Goal: Task Accomplishment & Management: Use online tool/utility

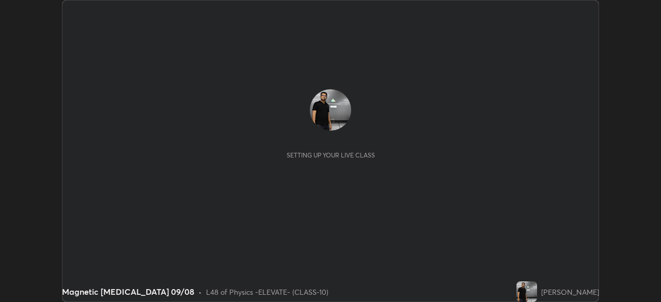
scroll to position [302, 660]
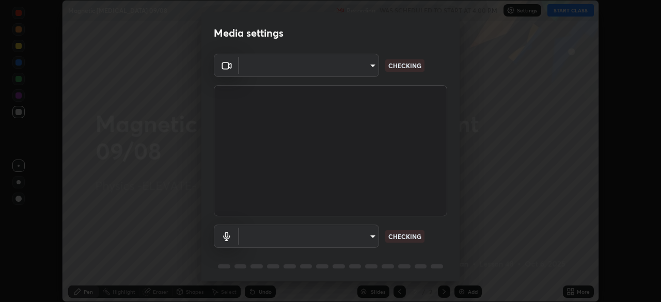
click at [314, 242] on body "Erase all Magnetic [MEDICAL_DATA] 09/08 Recording WAS SCHEDULED TO START AT 4:0…" at bounding box center [330, 151] width 661 height 302
type input "a2c9e0304fea7a197325265949ed38064ec23766b16e4a4df4757bcf8ee53c87"
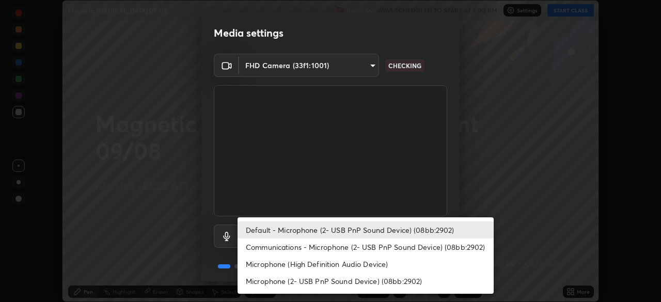
click at [292, 246] on li "Communications - Microphone (2- USB PnP Sound Device) (08bb:2902)" at bounding box center [365, 247] width 256 height 17
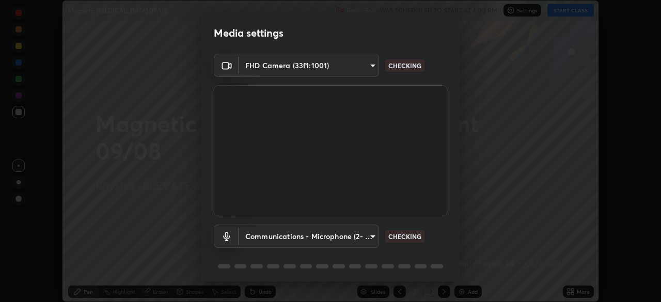
click at [299, 240] on body "Erase all Magnetic [MEDICAL_DATA] 09/08 Recording WAS SCHEDULED TO START AT 4:0…" at bounding box center [330, 151] width 661 height 302
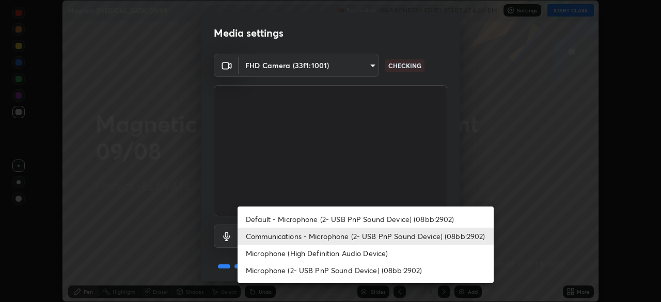
click at [302, 220] on li "Default - Microphone (2- USB PnP Sound Device) (08bb:2902)" at bounding box center [365, 219] width 256 height 17
type input "default"
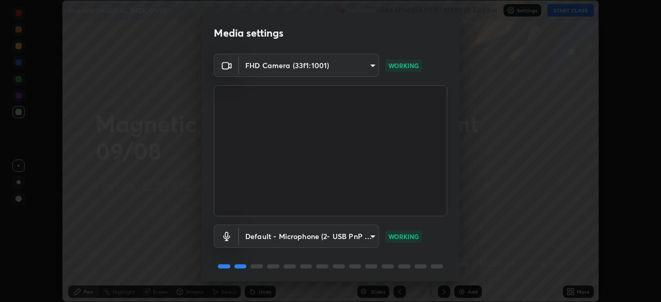
scroll to position [37, 0]
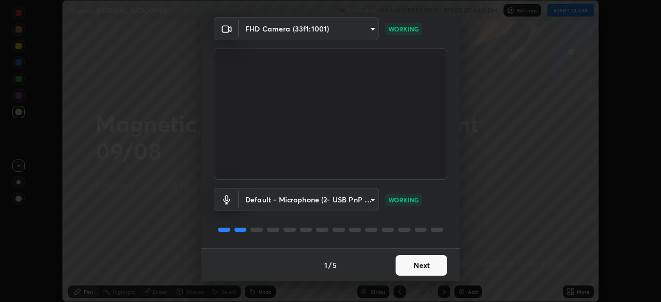
click at [414, 266] on button "Next" at bounding box center [421, 265] width 52 height 21
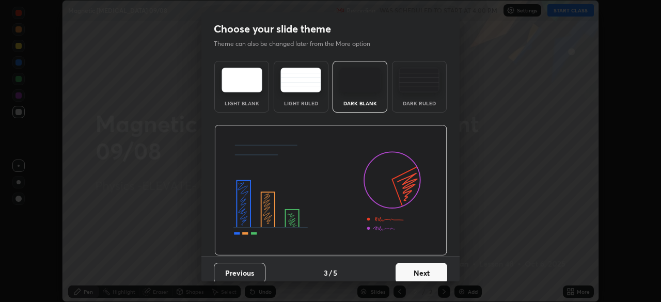
click at [429, 269] on button "Next" at bounding box center [421, 273] width 52 height 21
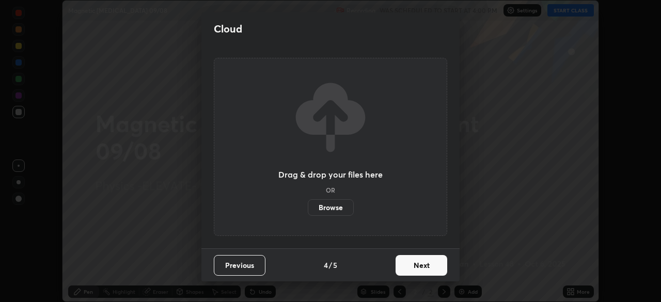
click at [437, 272] on button "Next" at bounding box center [421, 265] width 52 height 21
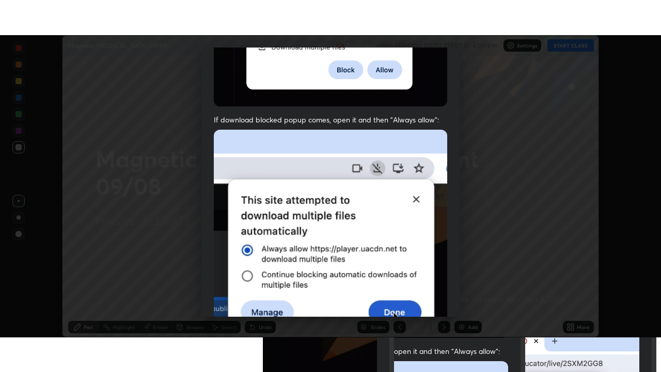
scroll to position [247, 0]
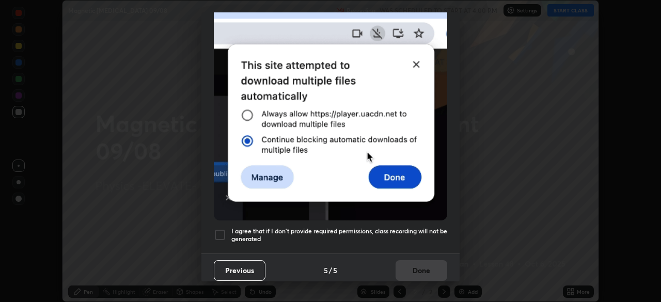
click at [215, 234] on div at bounding box center [220, 235] width 12 height 12
click at [402, 260] on button "Done" at bounding box center [421, 270] width 52 height 21
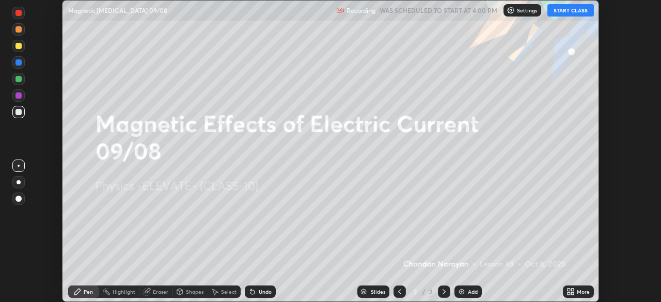
click at [572, 293] on icon at bounding box center [572, 293] width 3 height 3
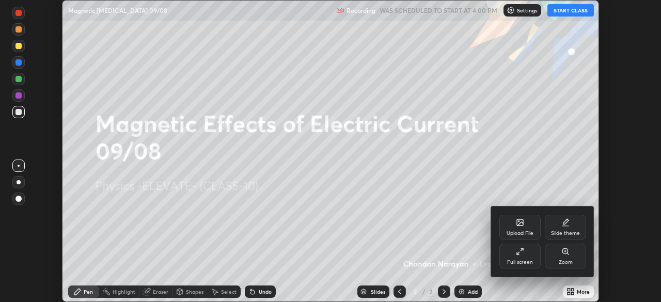
click at [524, 266] on div "Full screen" at bounding box center [519, 256] width 41 height 25
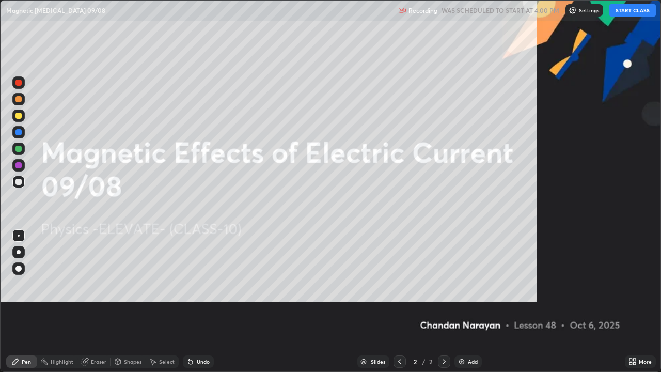
scroll to position [372, 661]
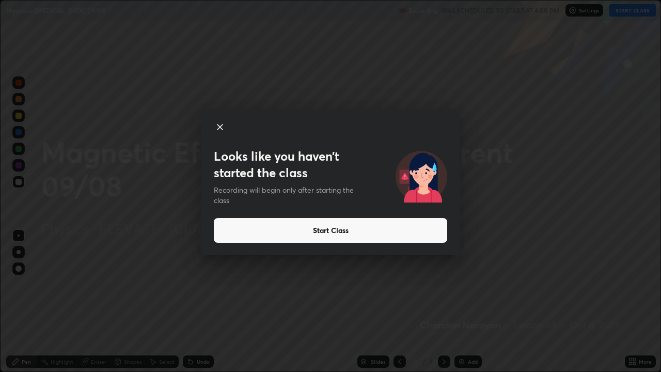
click at [355, 233] on button "Start Class" at bounding box center [330, 230] width 233 height 25
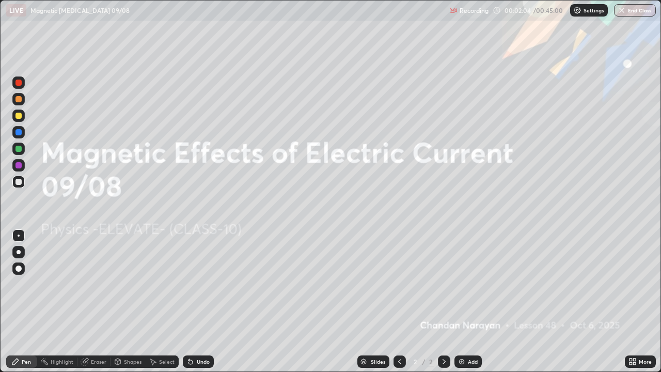
click at [469, 302] on div "Add" at bounding box center [473, 361] width 10 height 5
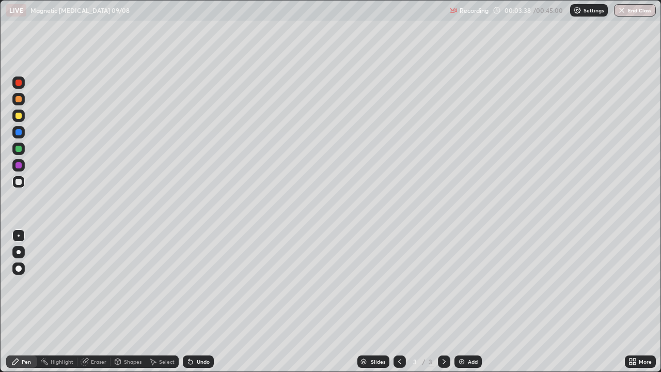
click at [24, 148] on div at bounding box center [18, 148] width 12 height 12
click at [21, 181] on div at bounding box center [18, 182] width 6 height 6
click at [19, 83] on div at bounding box center [18, 83] width 6 height 6
click at [18, 118] on div at bounding box center [18, 116] width 6 height 6
click at [23, 148] on div at bounding box center [18, 148] width 12 height 12
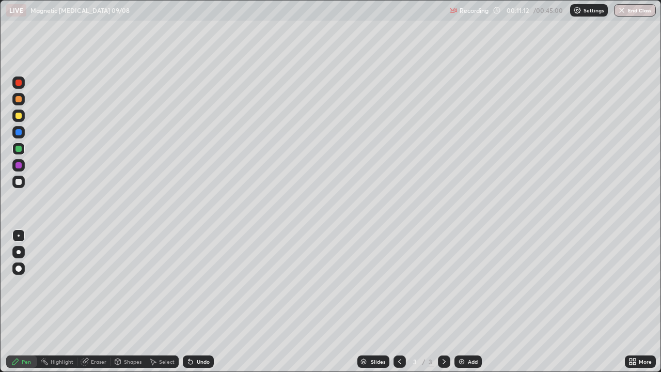
click at [21, 117] on div at bounding box center [18, 116] width 6 height 6
click at [104, 302] on div "Eraser" at bounding box center [98, 361] width 15 height 5
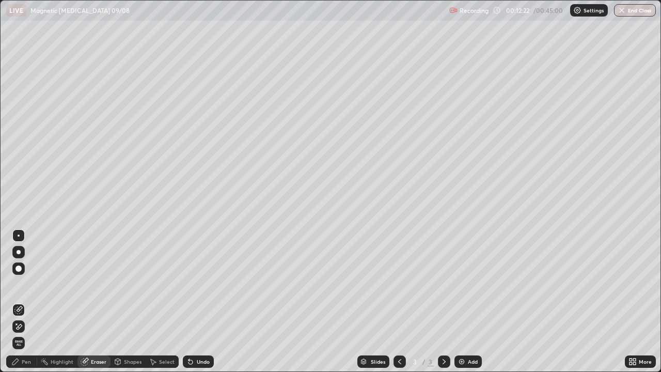
click at [464, 302] on img at bounding box center [461, 361] width 8 height 8
click at [30, 302] on div "Pen" at bounding box center [26, 361] width 9 height 5
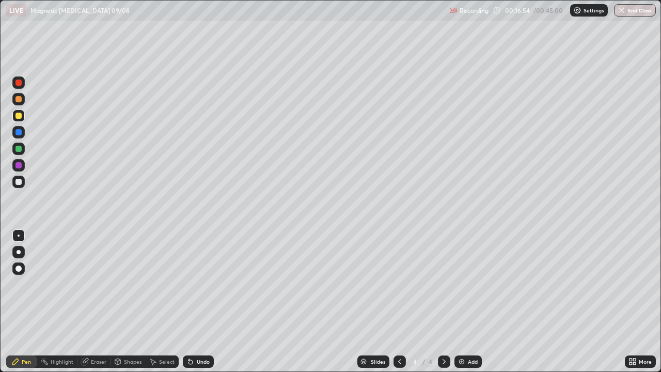
click at [20, 150] on div at bounding box center [18, 149] width 6 height 6
click at [23, 116] on div at bounding box center [18, 115] width 12 height 12
click at [193, 302] on icon at bounding box center [190, 361] width 8 height 8
click at [462, 302] on div "Add" at bounding box center [467, 361] width 27 height 12
click at [202, 302] on div "Undo" at bounding box center [203, 361] width 13 height 5
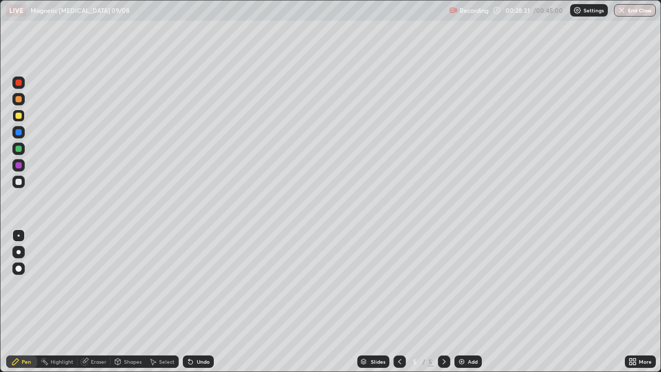
click at [366, 302] on icon at bounding box center [363, 361] width 6 height 6
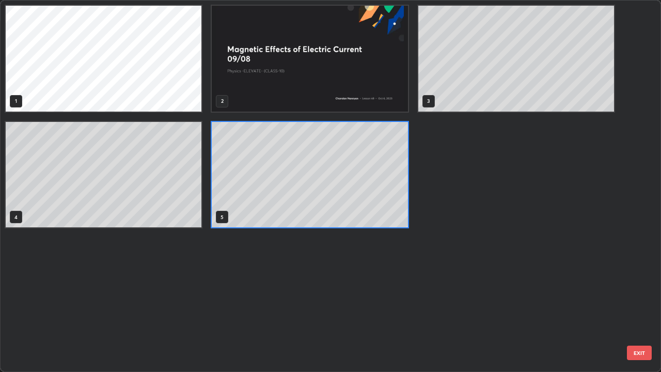
click at [362, 302] on div "1 2 3 4 5" at bounding box center [322, 186] width 642 height 371
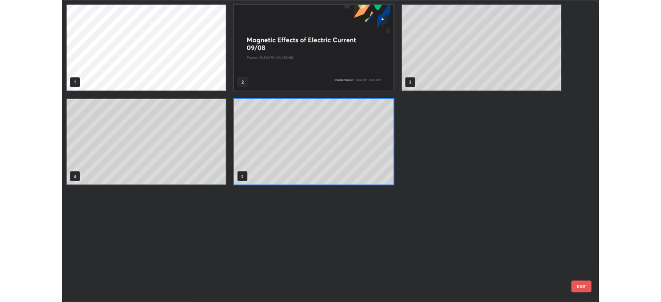
scroll to position [368, 655]
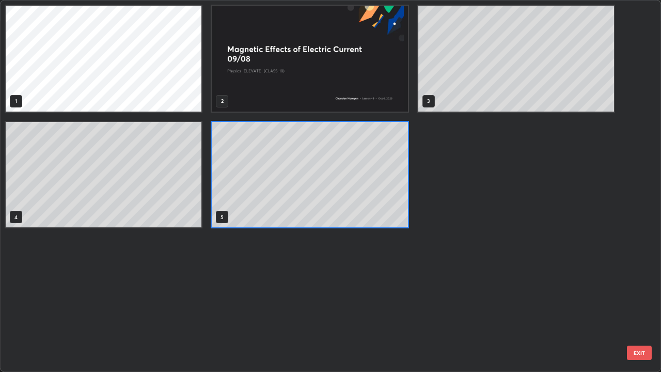
click at [361, 302] on div "1 2 3 4 5" at bounding box center [322, 186] width 642 height 371
click at [360, 302] on div "1 2 3 4 5" at bounding box center [322, 186] width 642 height 371
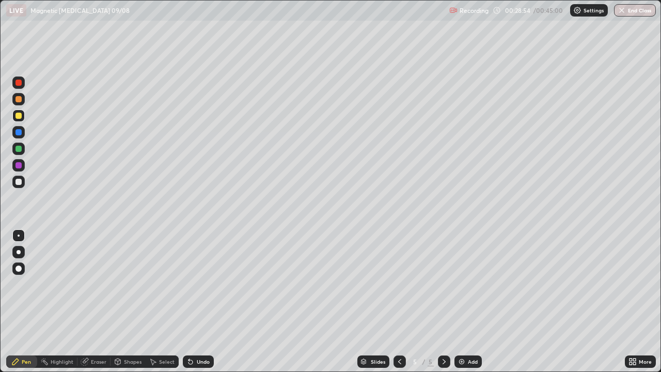
click at [399, 302] on icon at bounding box center [399, 361] width 8 height 8
click at [628, 10] on button "End Class" at bounding box center [635, 10] width 42 height 12
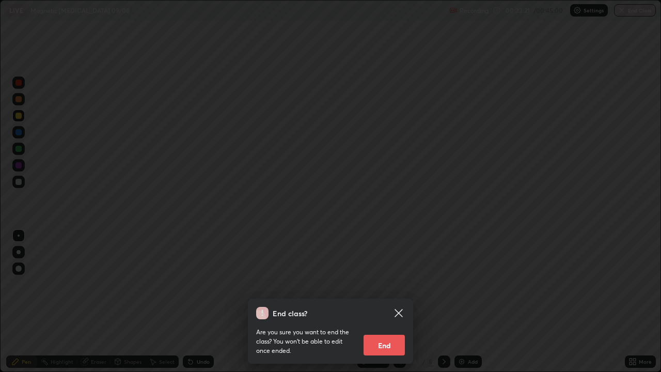
click at [387, 302] on button "End" at bounding box center [383, 345] width 41 height 21
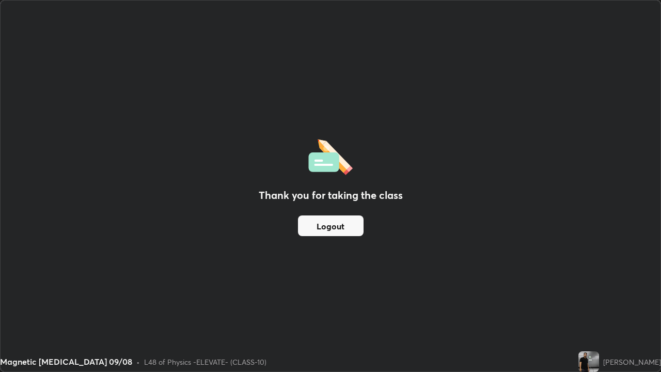
click at [347, 231] on button "Logout" at bounding box center [331, 225] width 66 height 21
click at [353, 229] on button "Logout" at bounding box center [331, 225] width 66 height 21
click at [322, 220] on button "Logout" at bounding box center [331, 225] width 66 height 21
click at [326, 224] on button "Logout" at bounding box center [331, 225] width 66 height 21
click at [331, 226] on button "Logout" at bounding box center [331, 225] width 66 height 21
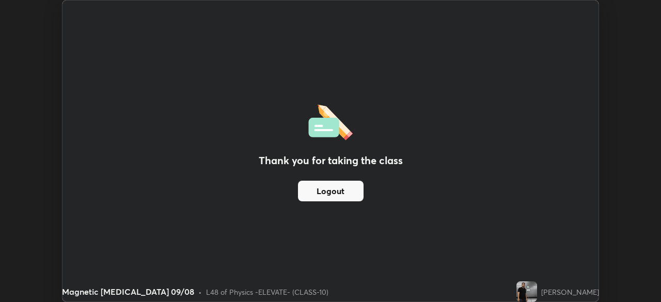
scroll to position [51327, 50968]
click at [320, 197] on button "Logout" at bounding box center [331, 191] width 66 height 21
